Goal: Task Accomplishment & Management: Manage account settings

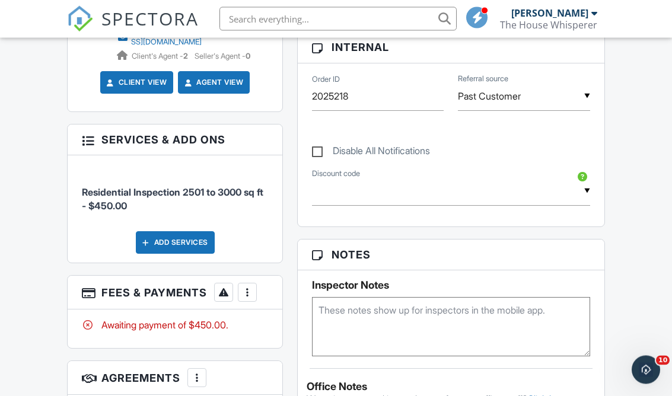
scroll to position [612, 0]
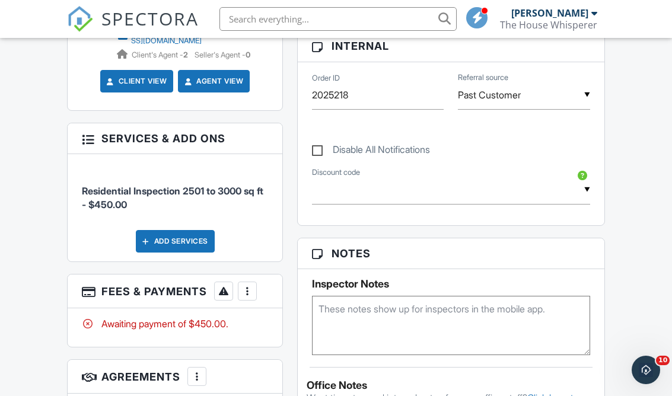
click at [255, 283] on div "More" at bounding box center [247, 291] width 19 height 19
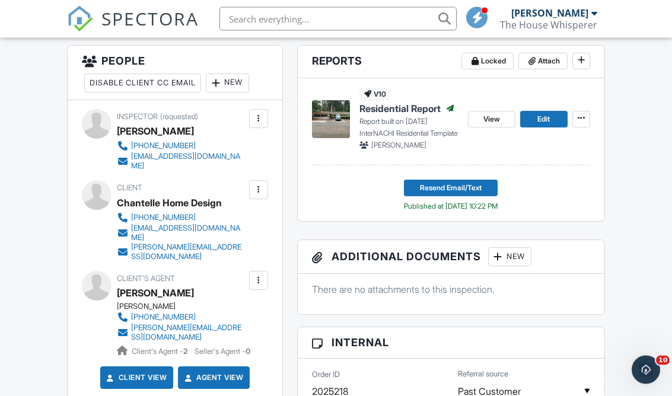
scroll to position [308, 0]
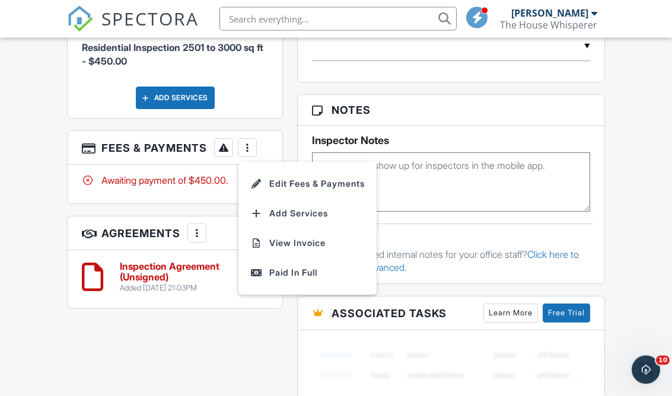
click at [245, 364] on div "All emails and texts are disabled for this inspection! All emails and texts hav…" at bounding box center [336, 104] width 552 height 999
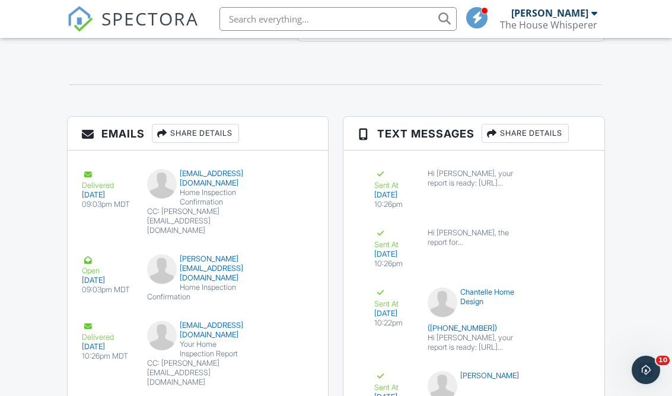
scroll to position [1304, 0]
click at [297, 171] on button "Resend" at bounding box center [291, 182] width 53 height 23
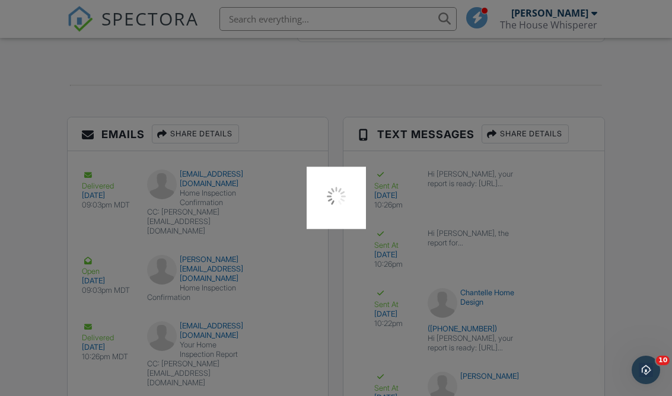
click at [291, 183] on div at bounding box center [336, 198] width 672 height 396
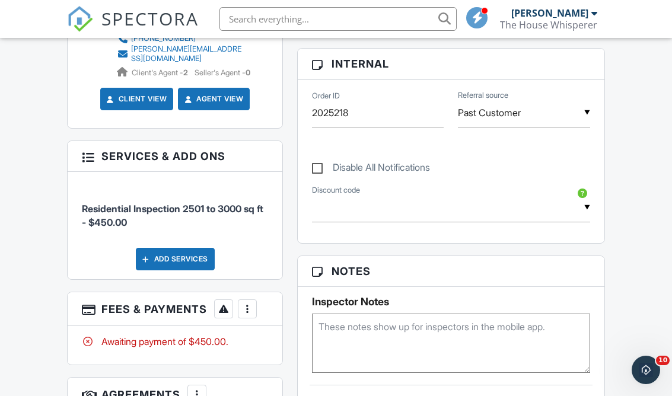
scroll to position [598, 0]
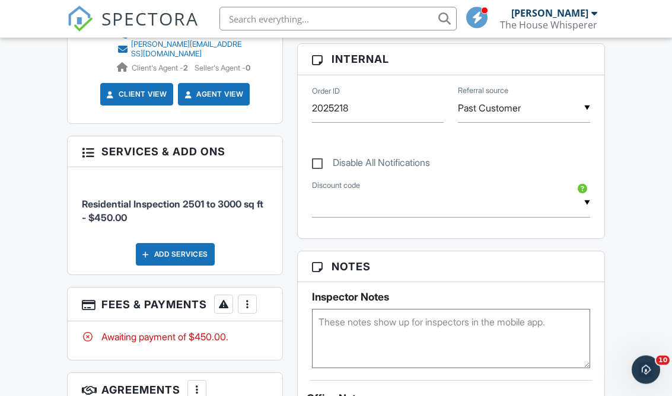
click at [255, 298] on div "More" at bounding box center [247, 304] width 19 height 19
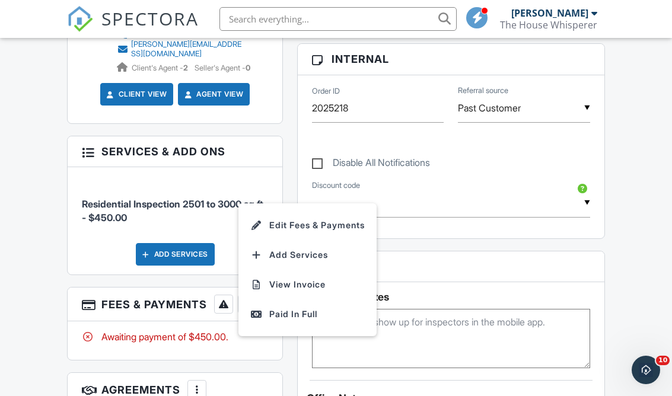
click at [319, 308] on div "Paid In Full" at bounding box center [307, 314] width 115 height 14
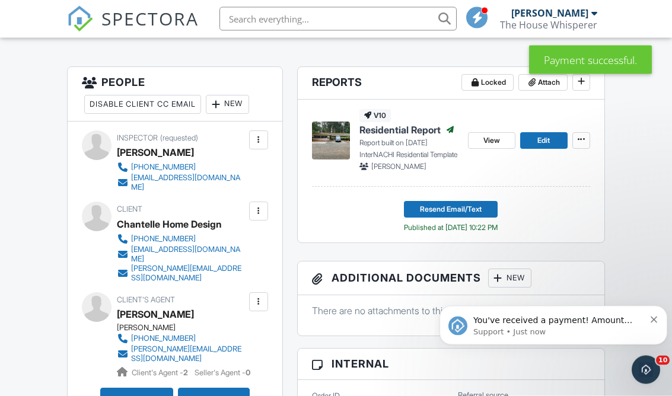
scroll to position [294, 0]
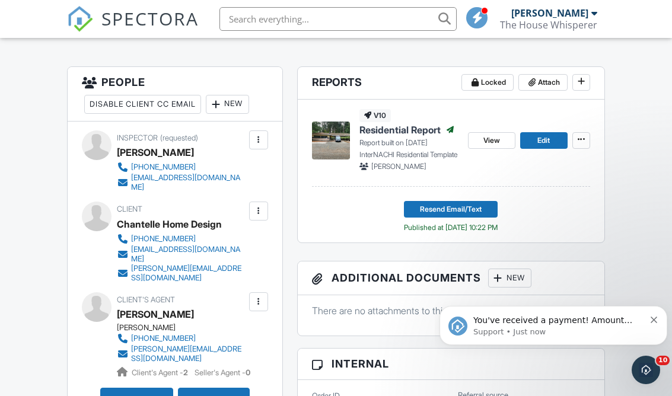
click at [489, 212] on button "Resend Email/Text" at bounding box center [451, 209] width 94 height 17
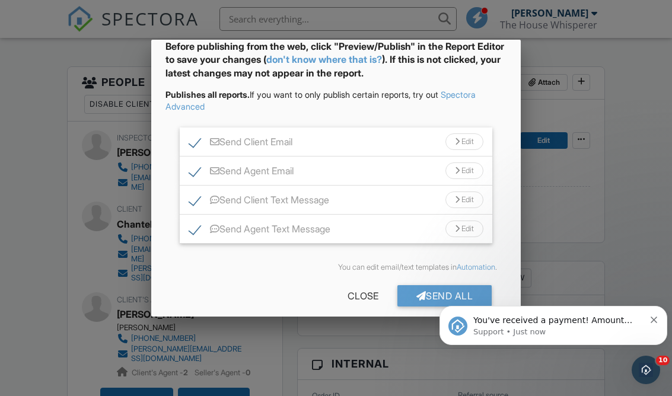
scroll to position [59, 0]
click at [459, 297] on div "Send All" at bounding box center [445, 296] width 95 height 21
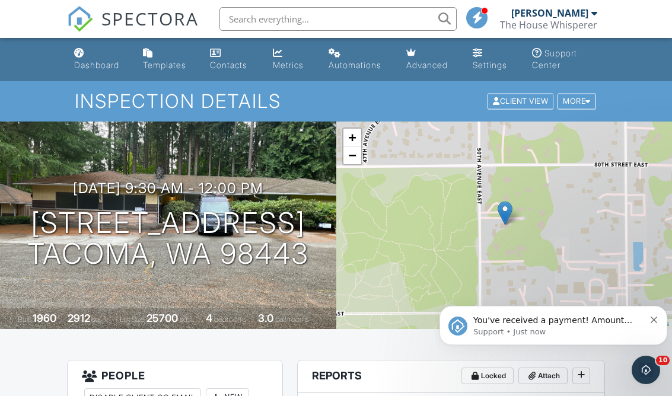
click at [486, 27] on link at bounding box center [478, 19] width 24 height 38
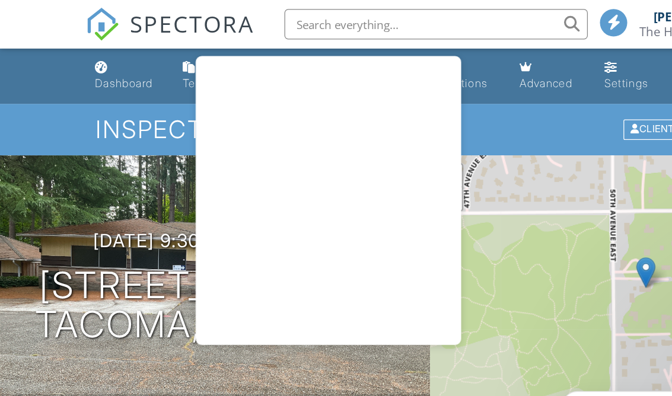
click at [391, 46] on link "Automations" at bounding box center [358, 60] width 68 height 34
